Goal: Task Accomplishment & Management: Complete application form

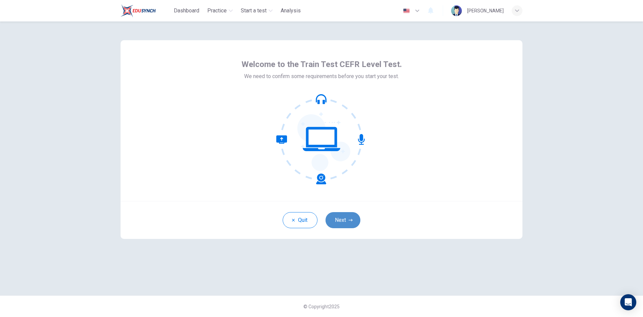
click at [344, 218] on button "Next" at bounding box center [343, 220] width 35 height 16
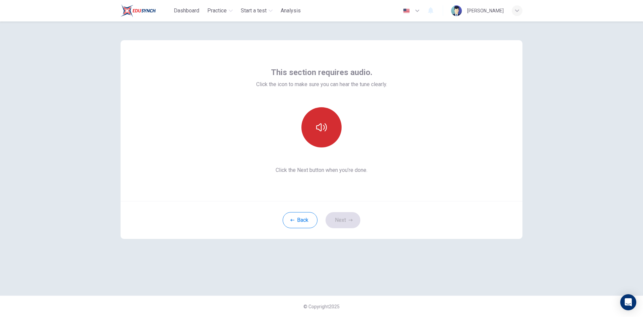
click at [324, 135] on button "button" at bounding box center [321, 127] width 40 height 40
click at [318, 124] on icon "button" at bounding box center [321, 127] width 11 height 11
click at [322, 128] on icon "button" at bounding box center [321, 127] width 11 height 11
click at [336, 218] on button "Next" at bounding box center [343, 220] width 35 height 16
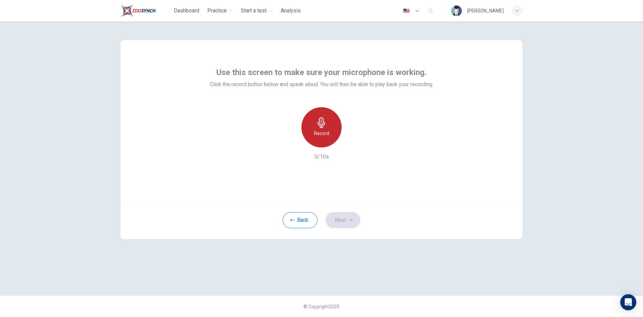
click at [322, 128] on icon "button" at bounding box center [322, 122] width 8 height 11
click at [353, 144] on icon "button" at bounding box center [352, 142] width 7 height 7
click at [342, 219] on button "Next" at bounding box center [343, 220] width 35 height 16
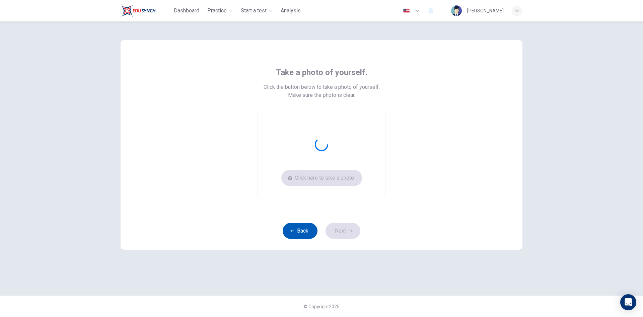
click at [301, 229] on button "Back" at bounding box center [300, 231] width 35 height 16
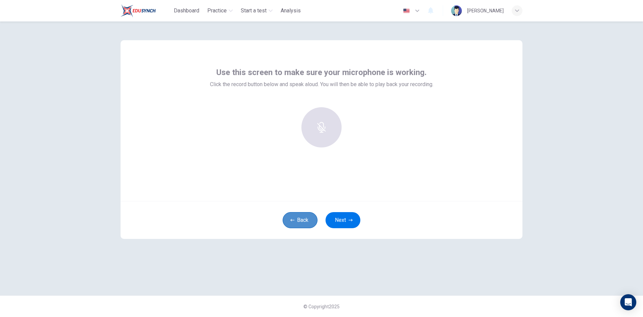
click at [298, 219] on button "Back" at bounding box center [300, 220] width 35 height 16
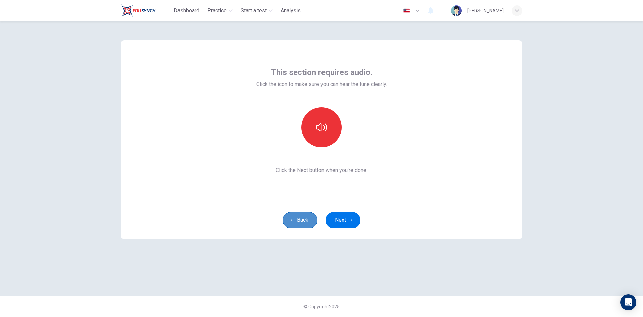
click at [301, 217] on button "Back" at bounding box center [300, 220] width 35 height 16
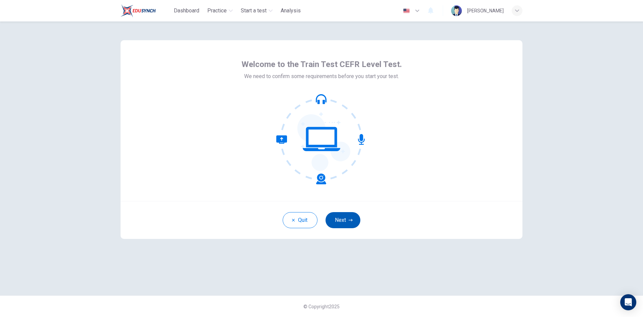
click at [344, 219] on button "Next" at bounding box center [343, 220] width 35 height 16
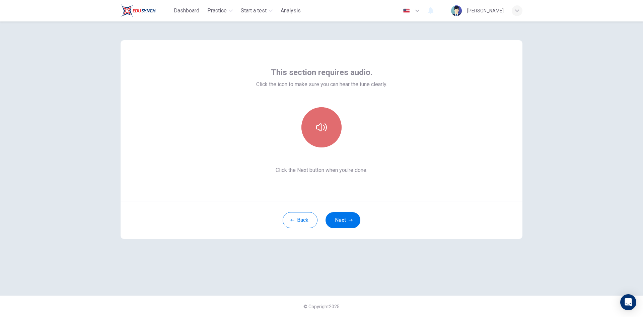
click at [324, 127] on icon "button" at bounding box center [321, 127] width 11 height 8
click at [321, 128] on icon "button" at bounding box center [321, 127] width 11 height 8
click at [313, 170] on span "Click the Next button when you’re done." at bounding box center [321, 170] width 131 height 8
click at [320, 126] on icon "button" at bounding box center [321, 127] width 11 height 11
click at [323, 122] on icon "button" at bounding box center [321, 127] width 11 height 11
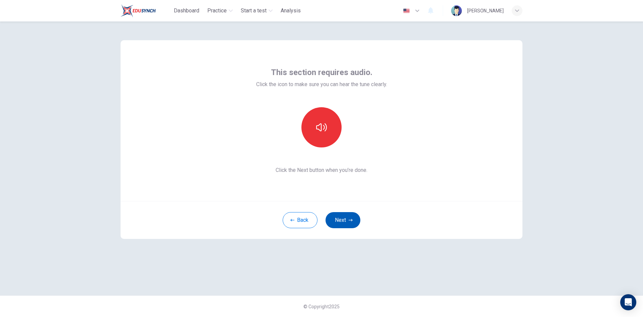
click at [340, 219] on button "Next" at bounding box center [343, 220] width 35 height 16
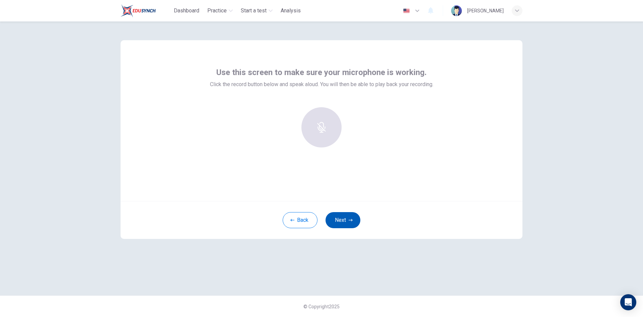
click at [346, 217] on button "Next" at bounding box center [343, 220] width 35 height 16
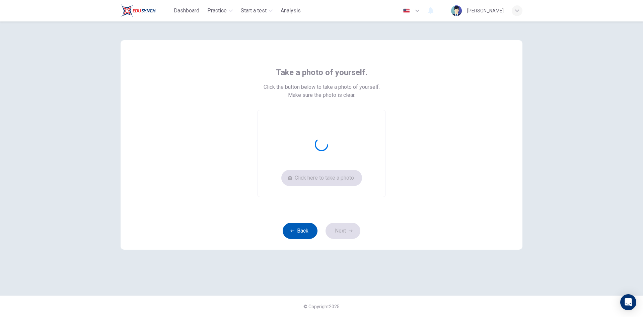
click at [302, 229] on button "Back" at bounding box center [300, 231] width 35 height 16
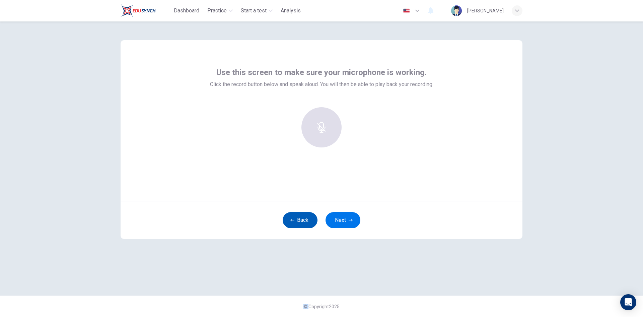
click at [302, 229] on div "Back Next" at bounding box center [322, 220] width 402 height 38
click at [305, 213] on button "Back" at bounding box center [300, 220] width 35 height 16
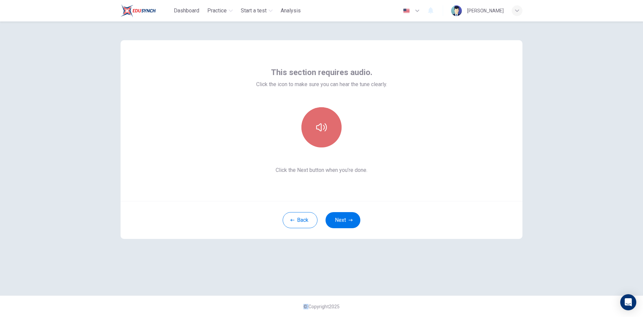
click at [325, 125] on icon "button" at bounding box center [321, 127] width 11 height 11
click at [324, 126] on icon "button" at bounding box center [321, 127] width 11 height 11
click at [347, 215] on button "Next" at bounding box center [343, 220] width 35 height 16
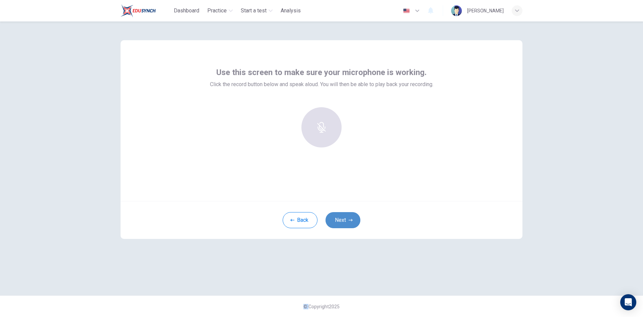
click at [347, 220] on button "Next" at bounding box center [343, 220] width 35 height 16
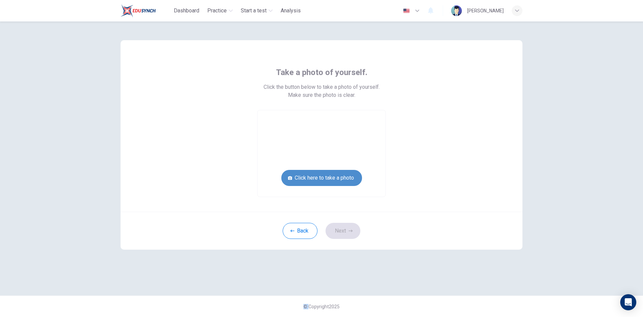
click at [337, 181] on button "Click here to take a photo" at bounding box center [321, 178] width 81 height 16
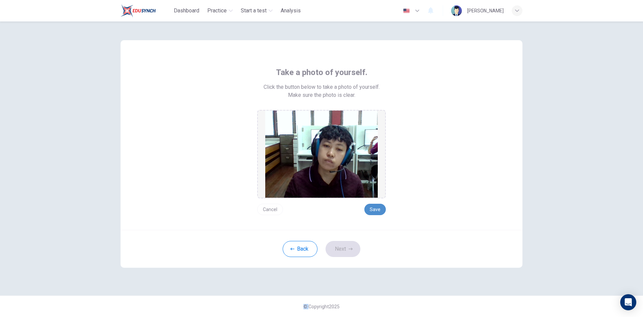
click at [374, 211] on button "Save" at bounding box center [374, 209] width 21 height 11
click at [349, 250] on icon "button" at bounding box center [351, 249] width 4 height 4
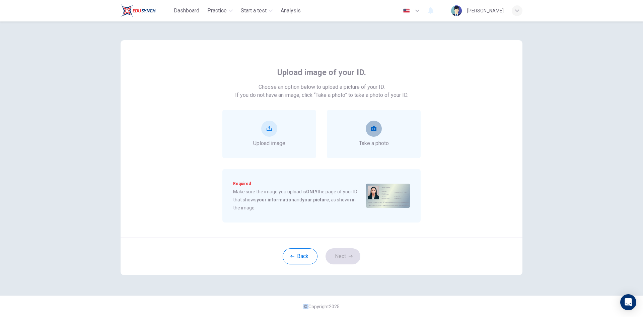
click at [374, 130] on icon "take photo" at bounding box center [373, 128] width 5 height 5
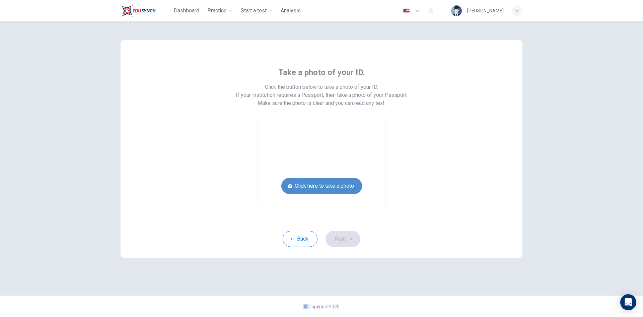
click at [338, 184] on button "Click here to take a photo" at bounding box center [321, 186] width 81 height 16
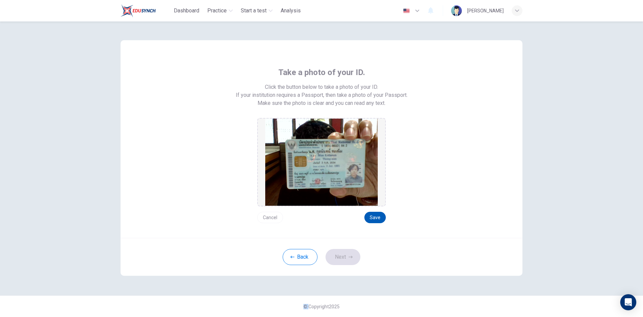
click at [373, 214] on button "Save" at bounding box center [374, 217] width 21 height 11
click at [373, 217] on button "Save" at bounding box center [374, 217] width 21 height 11
click at [342, 257] on button "Next" at bounding box center [343, 257] width 35 height 16
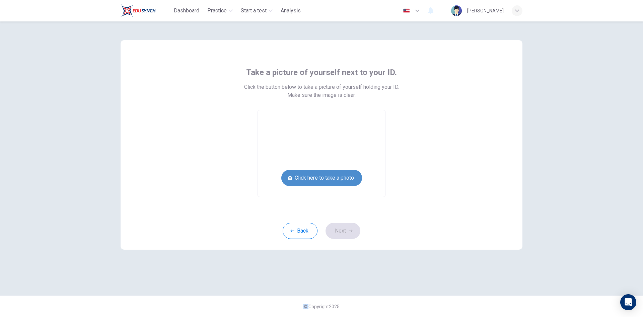
click at [332, 178] on button "Click here to take a photo" at bounding box center [321, 178] width 81 height 16
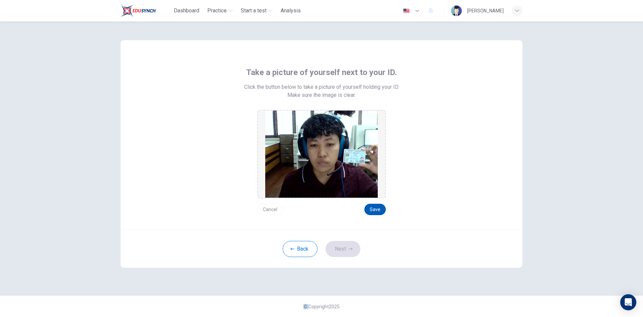
click at [372, 206] on button "Save" at bounding box center [374, 209] width 21 height 11
click at [340, 248] on button "Next" at bounding box center [343, 249] width 35 height 16
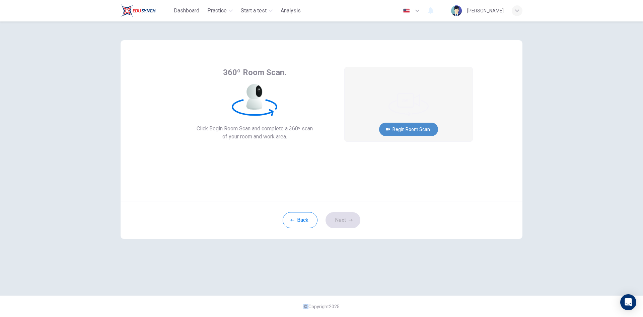
click at [416, 126] on button "Begin Room Scan" at bounding box center [408, 129] width 59 height 13
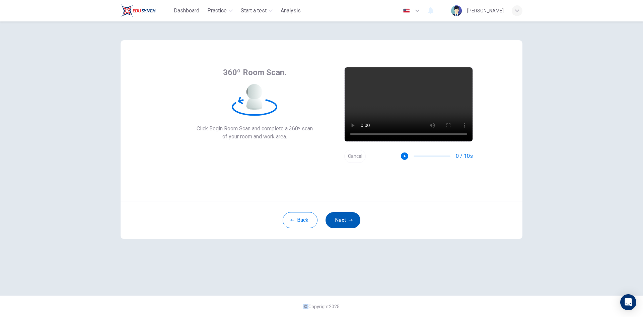
click at [346, 220] on button "Next" at bounding box center [343, 220] width 35 height 16
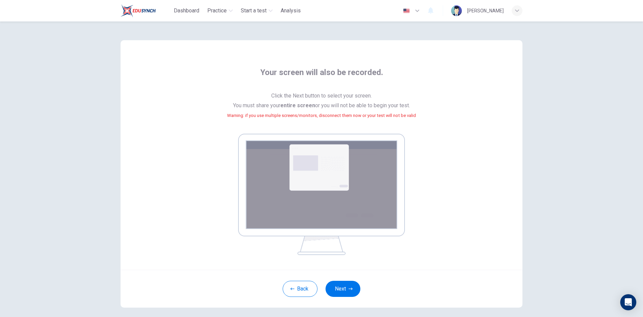
click at [343, 280] on div "Back Next" at bounding box center [322, 289] width 402 height 38
click at [342, 286] on button "Next" at bounding box center [343, 289] width 35 height 16
click at [342, 289] on button "Next" at bounding box center [343, 289] width 35 height 16
click at [522, 23] on div at bounding box center [518, 20] width 16 height 16
click at [520, 21] on icon at bounding box center [518, 20] width 5 height 5
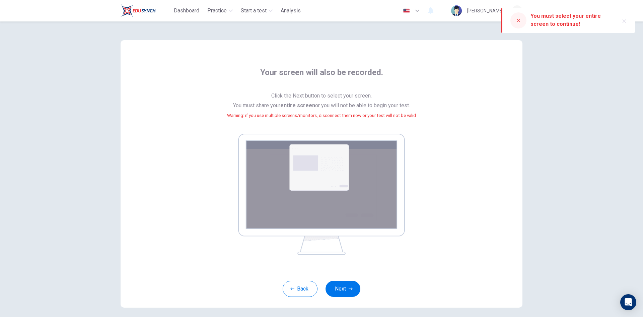
click at [627, 20] on icon "button" at bounding box center [624, 20] width 5 height 5
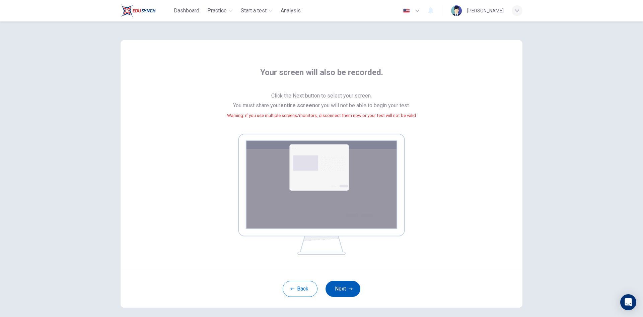
click at [349, 289] on icon "button" at bounding box center [351, 289] width 4 height 2
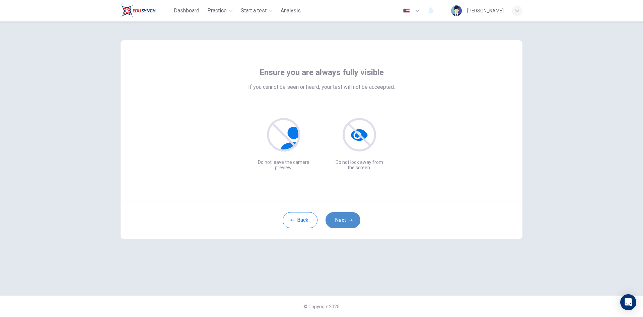
click at [346, 221] on button "Next" at bounding box center [343, 220] width 35 height 16
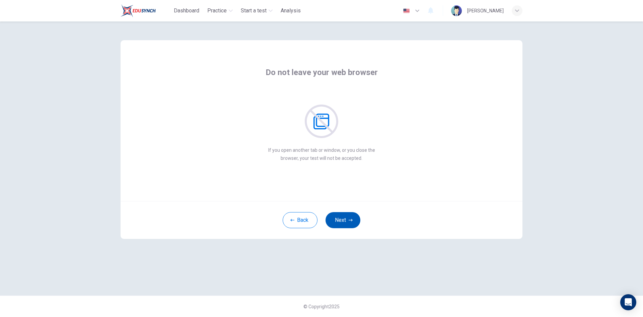
click at [346, 222] on button "Next" at bounding box center [343, 220] width 35 height 16
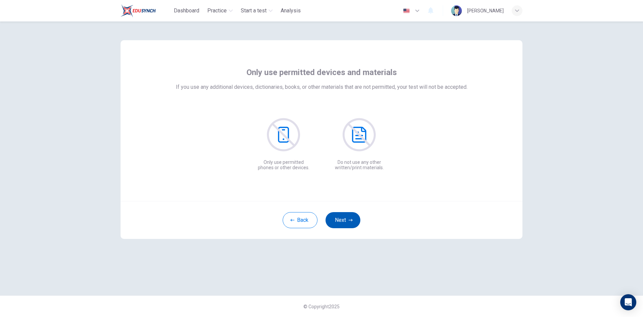
click at [346, 222] on button "Next" at bounding box center [343, 220] width 35 height 16
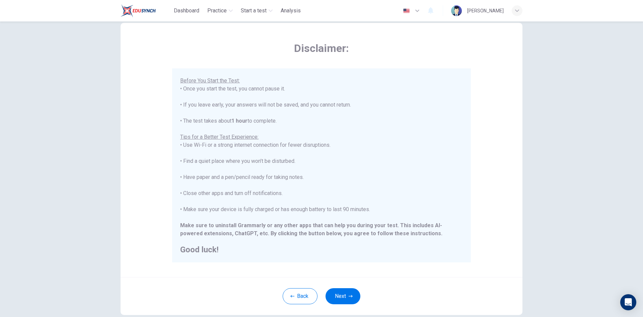
scroll to position [56, 0]
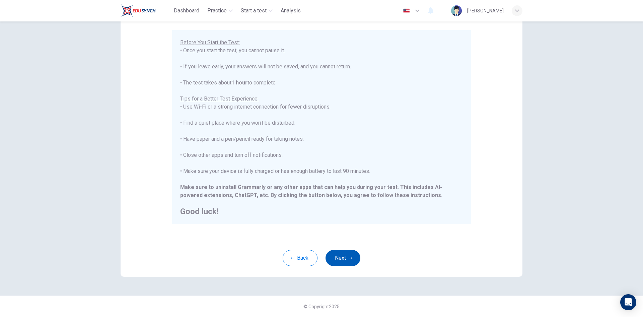
click at [340, 256] on button "Next" at bounding box center [343, 258] width 35 height 16
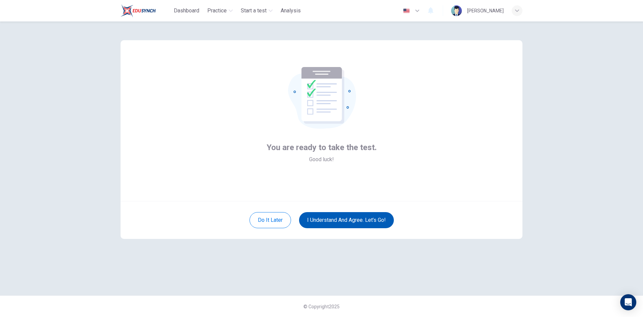
scroll to position [0, 0]
click at [354, 221] on button "I understand and agree. Let’s go!" at bounding box center [346, 220] width 95 height 16
click at [354, 218] on button "I understand and agree. Let’s go!" at bounding box center [346, 220] width 95 height 16
click at [343, 219] on button "I understand and agree. Let’s go!" at bounding box center [346, 220] width 95 height 16
